Goal: Task Accomplishment & Management: Manage account settings

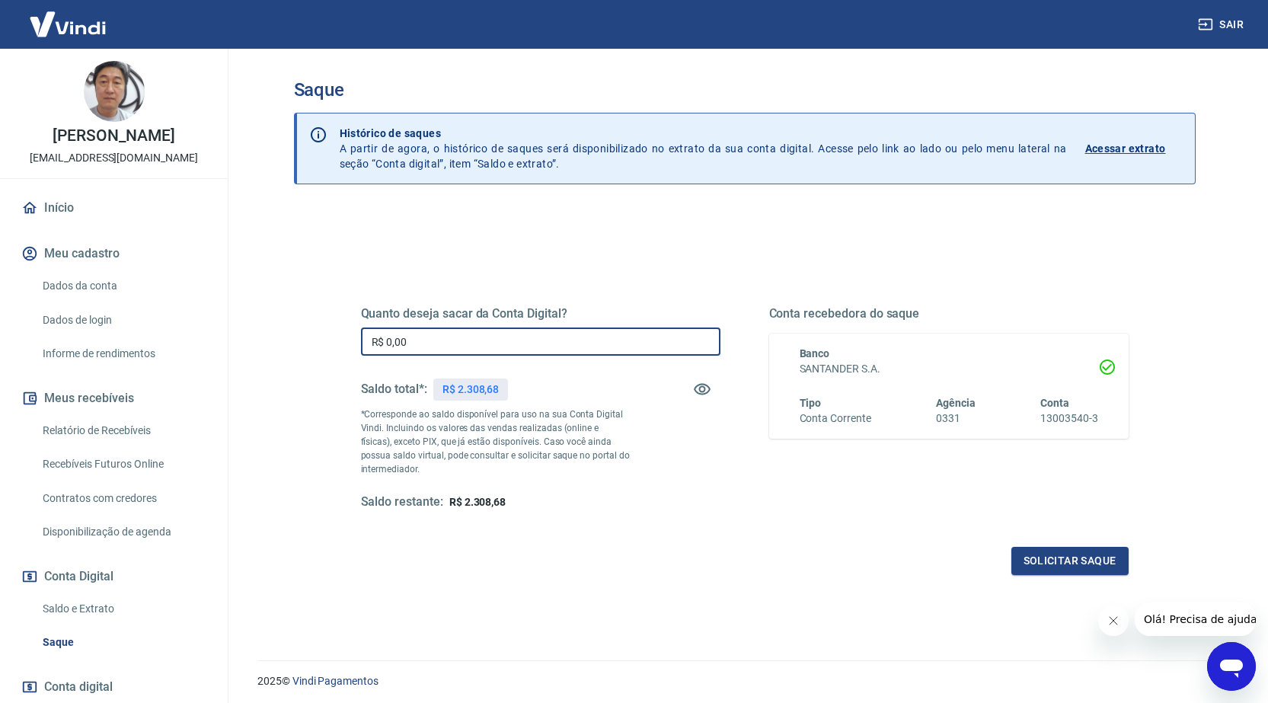
click at [533, 332] on input "R$ 0,00" at bounding box center [540, 341] width 359 height 28
type input "R$ 2.308,01"
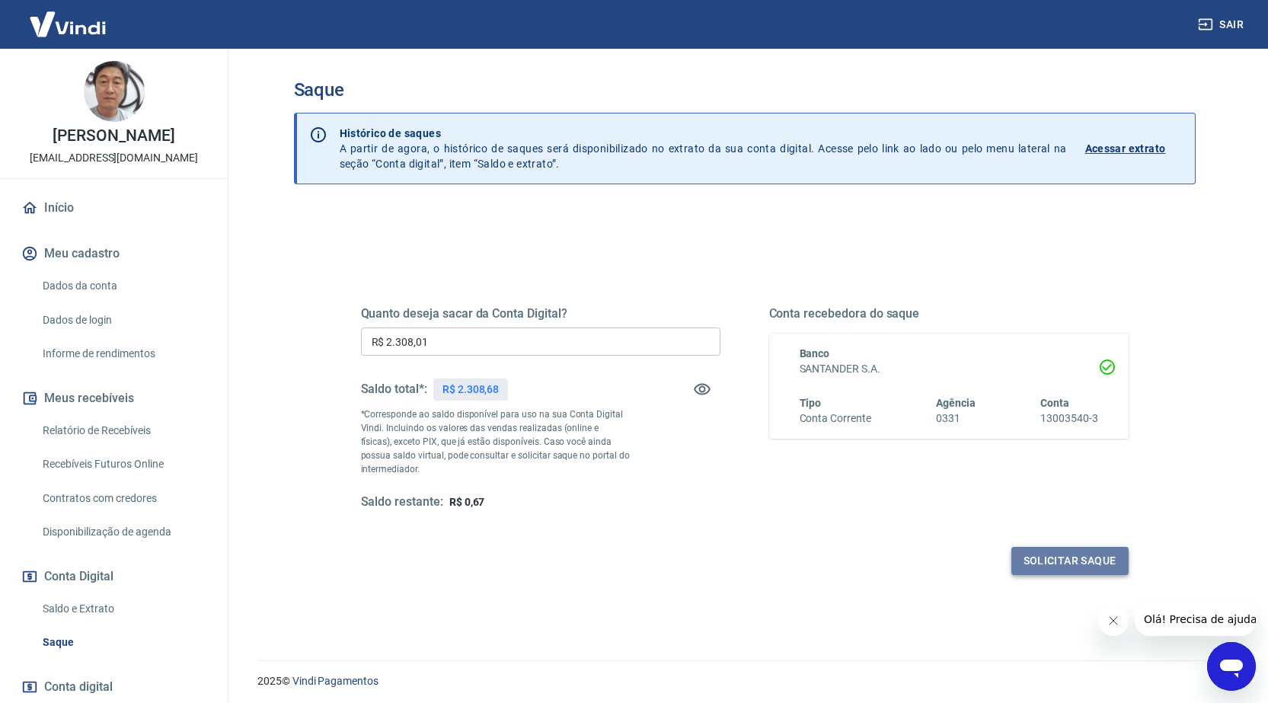
click at [1047, 560] on button "Solicitar saque" at bounding box center [1069, 561] width 117 height 28
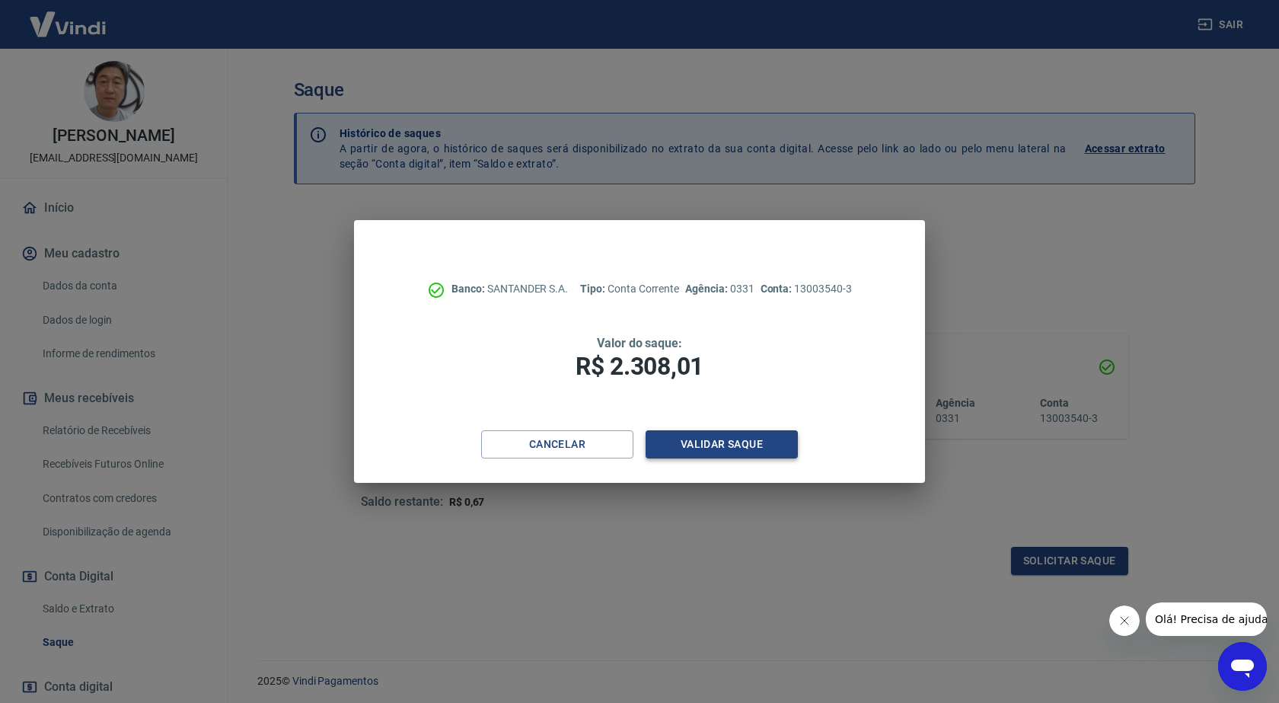
click at [741, 445] on button "Validar saque" at bounding box center [722, 444] width 152 height 28
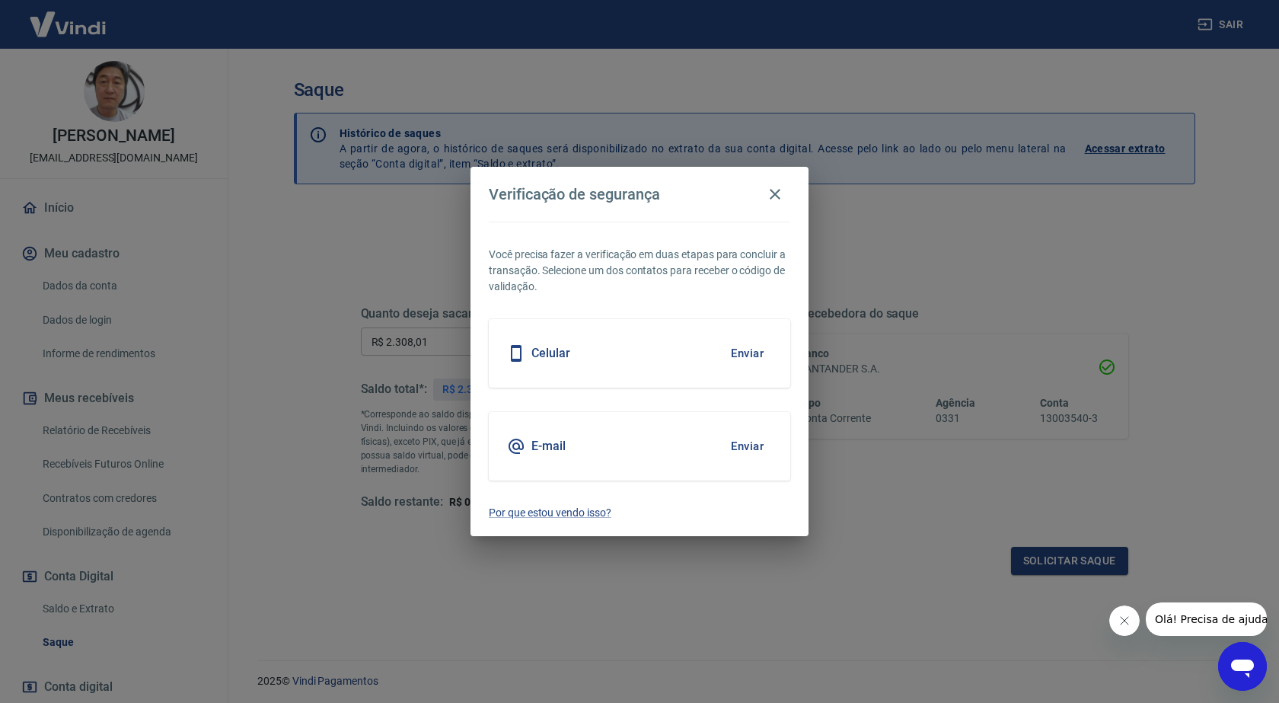
click at [742, 350] on button "Enviar" at bounding box center [747, 353] width 49 height 32
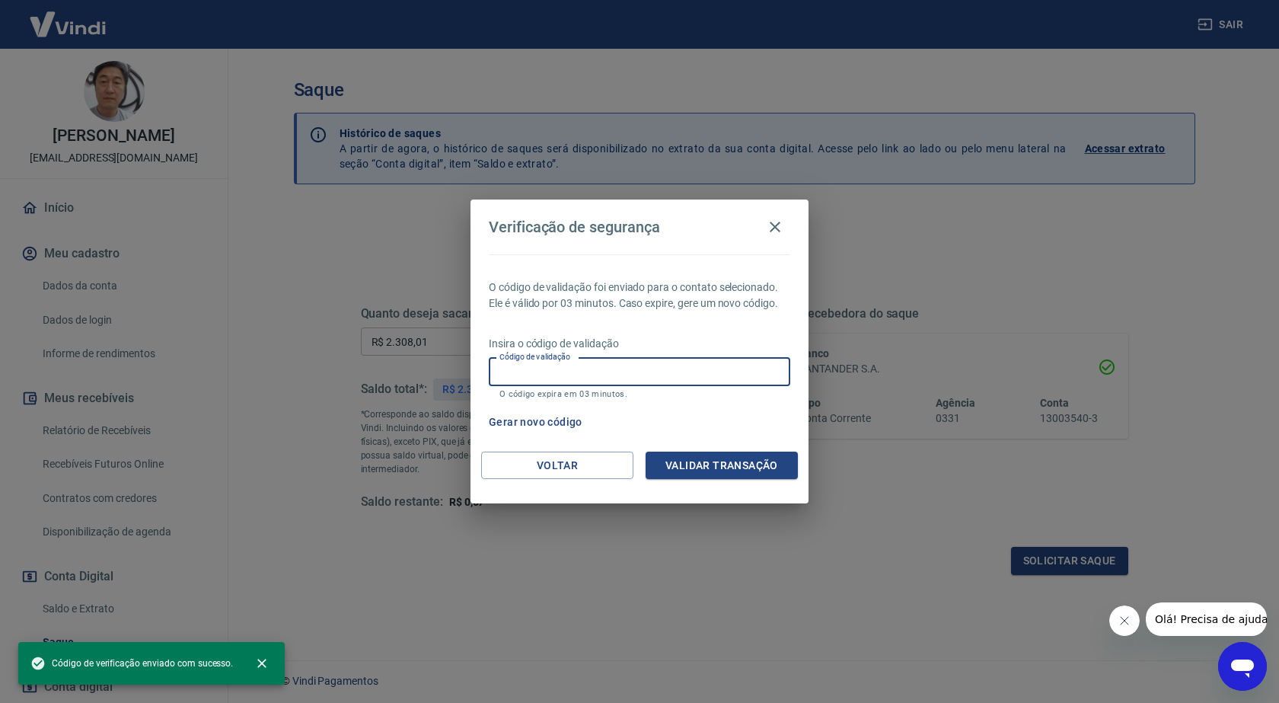
click at [645, 372] on input "Código de validação" at bounding box center [640, 372] width 302 height 28
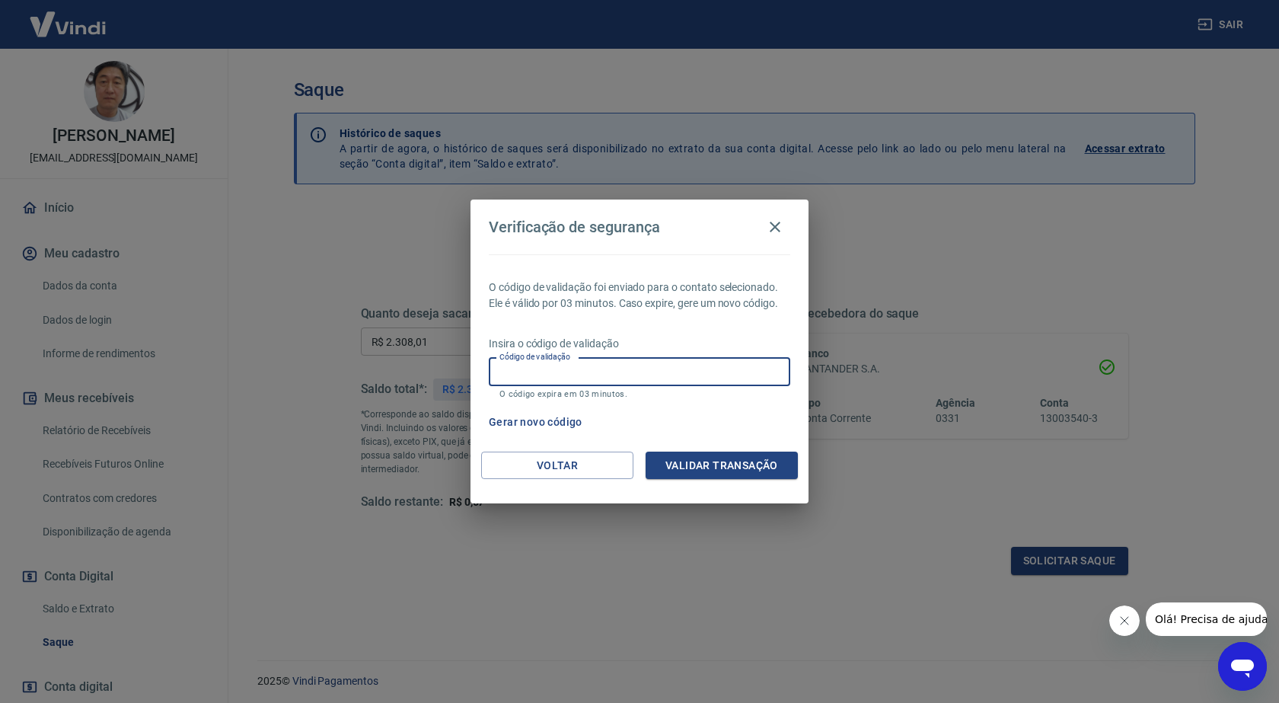
drag, startPoint x: 758, startPoint y: 416, endPoint x: 736, endPoint y: 419, distance: 21.4
click at [757, 416] on div "Gerar novo código" at bounding box center [637, 422] width 308 height 28
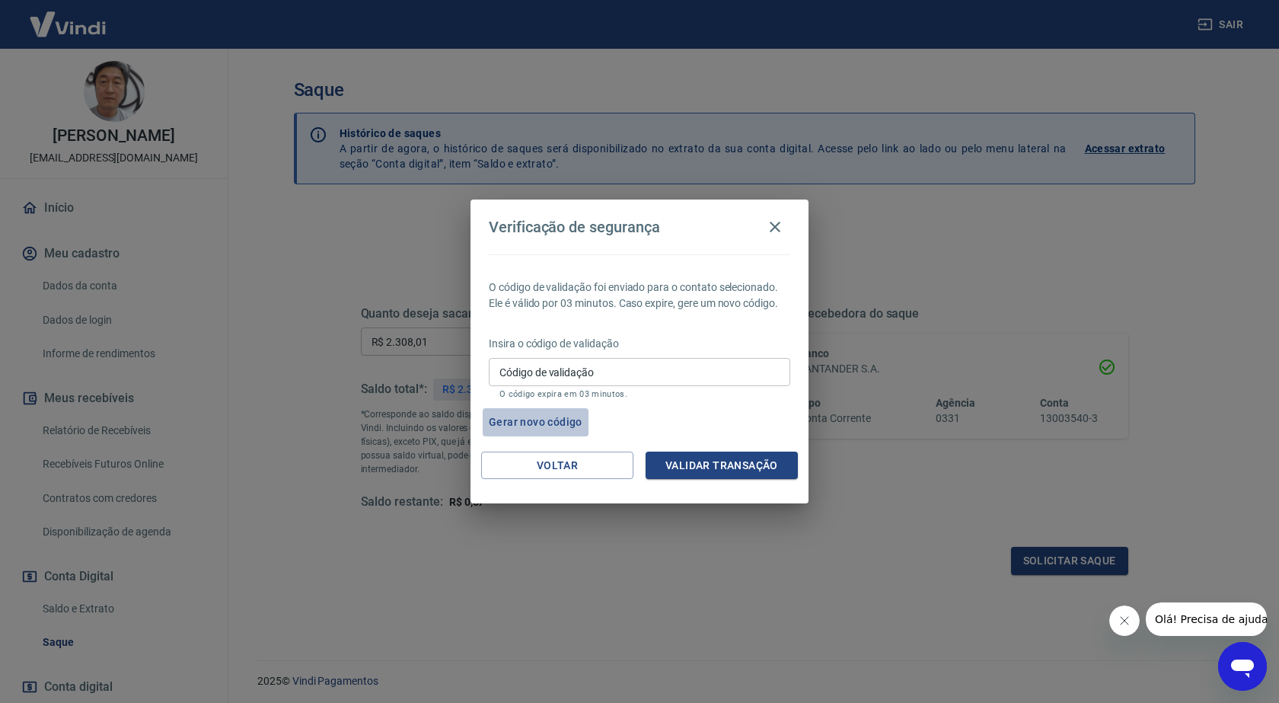
click at [561, 420] on button "Gerar novo código" at bounding box center [536, 422] width 106 height 28
click at [681, 375] on input "Código de validação" at bounding box center [640, 372] width 302 height 28
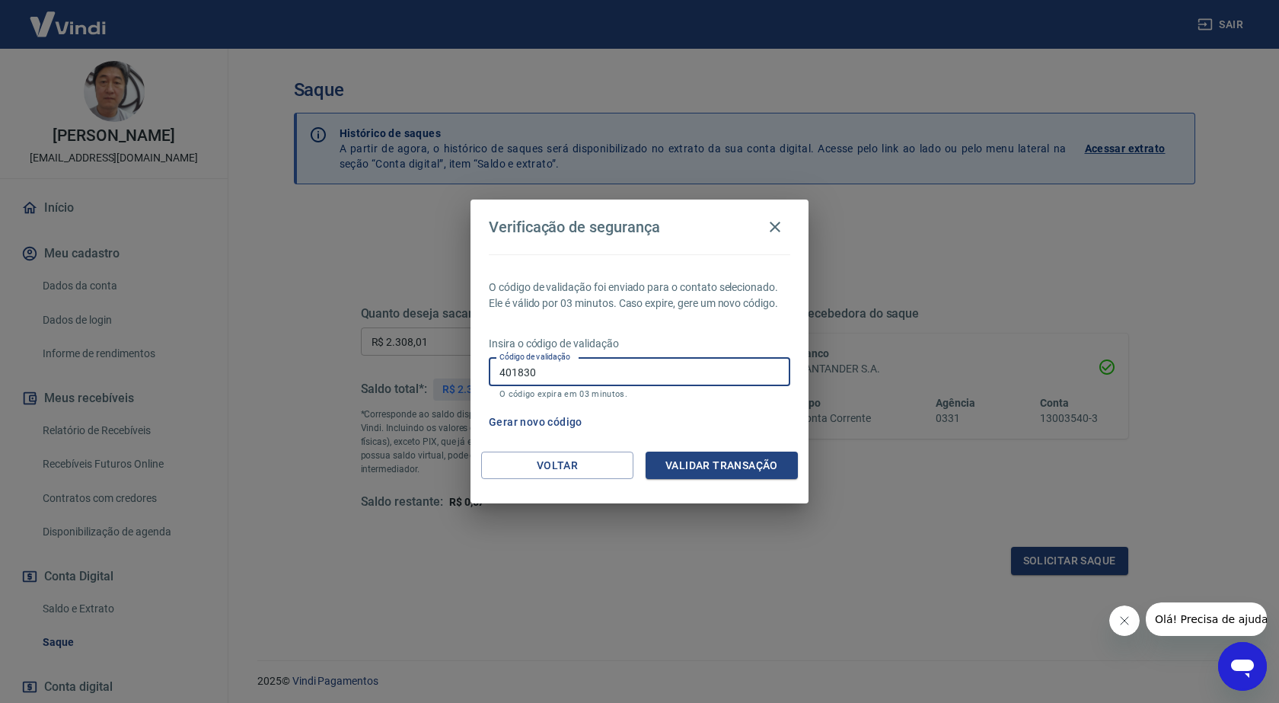
type input "401830"
drag, startPoint x: 763, startPoint y: 448, endPoint x: 757, endPoint y: 466, distance: 18.5
click at [757, 465] on div "Verificação de segurança O código de validação foi enviado para o contato selec…" at bounding box center [640, 351] width 338 height 304
click at [757, 466] on button "Validar transação" at bounding box center [722, 466] width 152 height 28
